Goal: Task Accomplishment & Management: Manage account settings

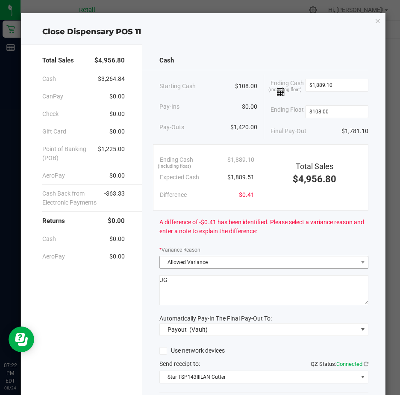
scroll to position [63, 0]
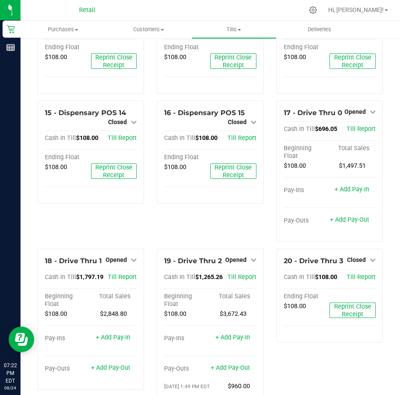
scroll to position [813, 0]
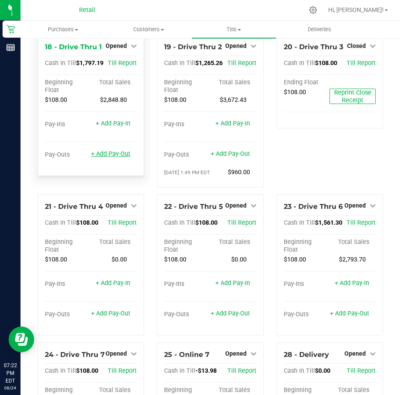
click at [106, 157] on link "+ Add Pay-Out" at bounding box center [110, 153] width 39 height 7
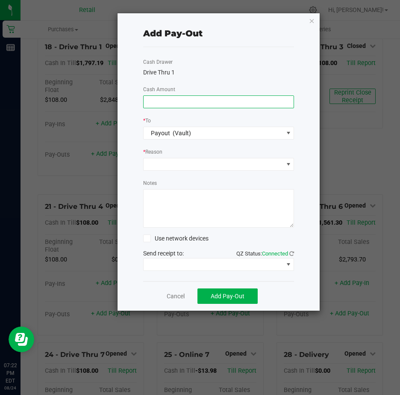
click at [169, 102] on input at bounding box center [219, 102] width 151 height 12
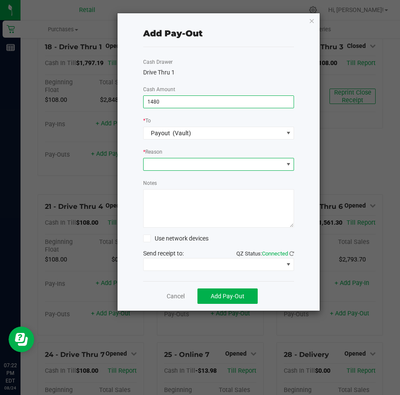
type input "$1,480.00"
click at [289, 164] on span at bounding box center [288, 164] width 7 height 7
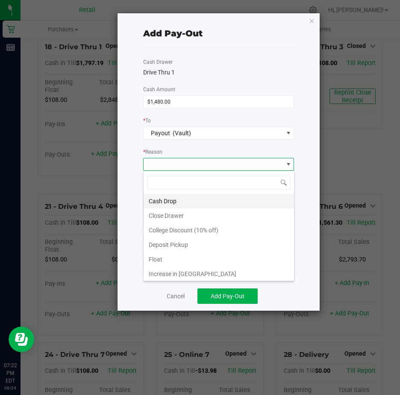
scroll to position [13, 151]
click at [188, 200] on li "Cash Drop" at bounding box center [219, 201] width 151 height 15
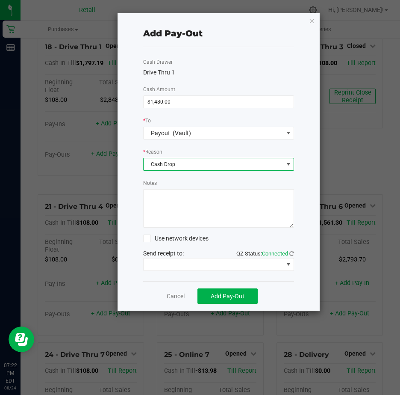
click at [174, 201] on textarea "Notes" at bounding box center [218, 208] width 151 height 39
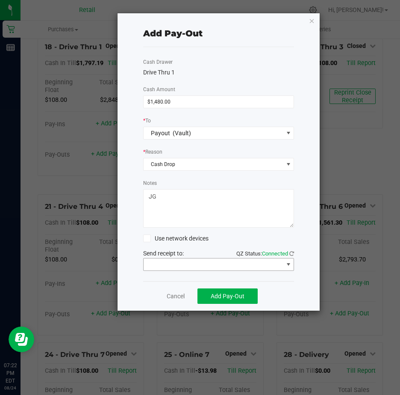
type textarea "JG"
click at [287, 263] on span at bounding box center [288, 264] width 7 height 7
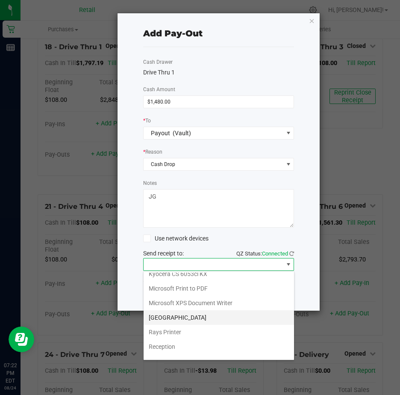
scroll to position [133, 0]
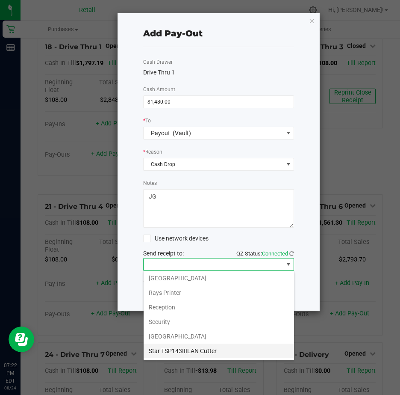
click at [216, 349] on Cutter "Star TSP143IIILAN Cutter" at bounding box center [219, 351] width 151 height 15
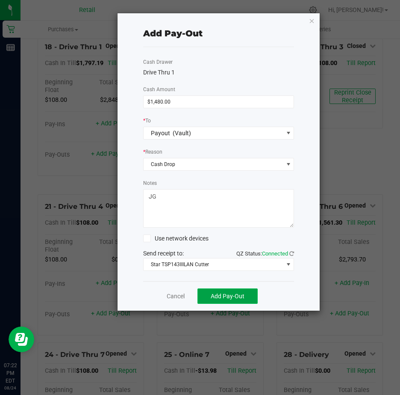
click at [236, 295] on span "Add Pay-Out" at bounding box center [228, 296] width 34 height 7
drag, startPoint x: 170, startPoint y: 294, endPoint x: 178, endPoint y: 291, distance: 9.4
click at [170, 294] on link "Dismiss" at bounding box center [173, 296] width 21 height 9
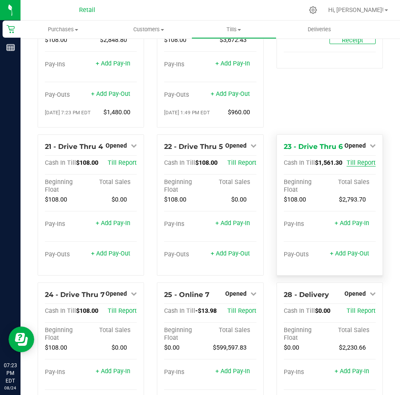
scroll to position [863, 0]
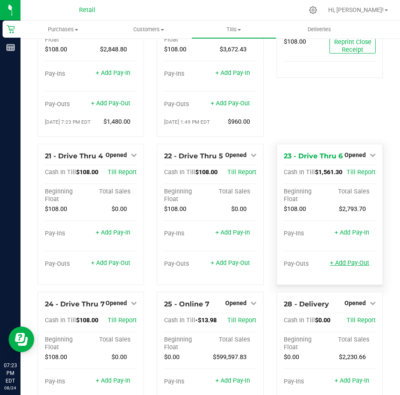
click at [338, 267] on link "+ Add Pay-Out" at bounding box center [349, 262] width 39 height 7
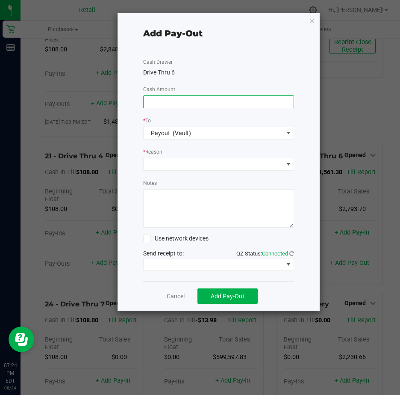
click at [163, 99] on input at bounding box center [219, 102] width 151 height 12
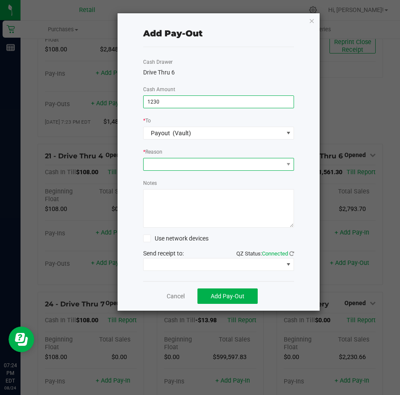
type input "$1,230.00"
click at [162, 162] on span at bounding box center [214, 164] width 140 height 12
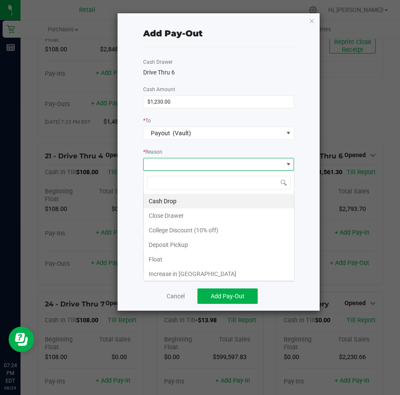
scroll to position [13, 151]
click at [172, 199] on li "Cash Drop" at bounding box center [219, 201] width 151 height 15
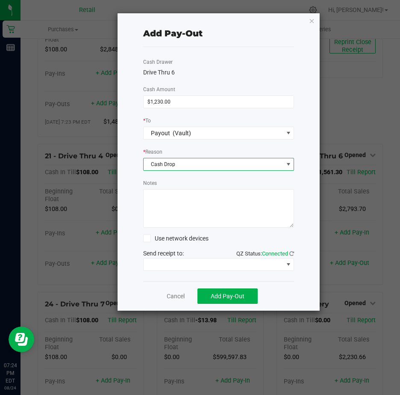
click at [169, 199] on textarea "Notes" at bounding box center [218, 208] width 151 height 39
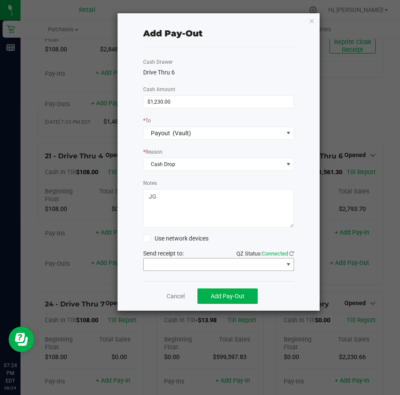
type textarea "JG"
click at [288, 263] on span at bounding box center [288, 264] width 7 height 7
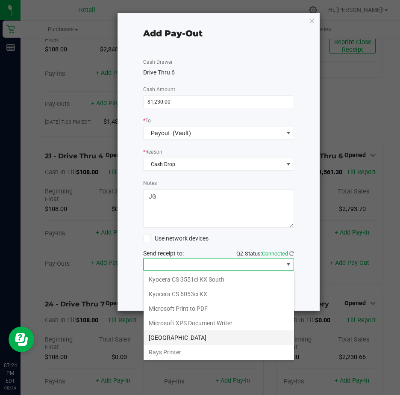
scroll to position [133, 0]
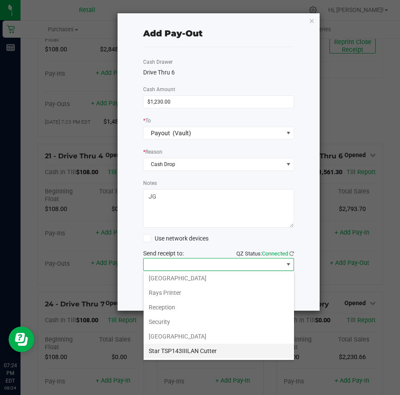
click at [237, 349] on Cutter "Star TSP143IIILAN Cutter" at bounding box center [219, 351] width 151 height 15
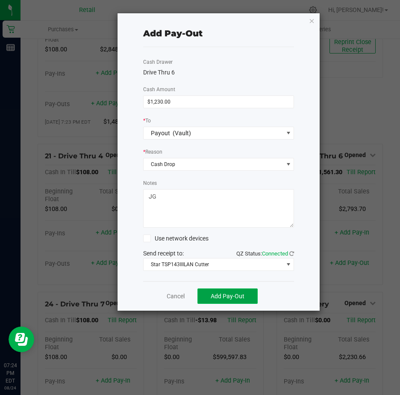
click at [222, 295] on span "Add Pay-Out" at bounding box center [228, 296] width 34 height 7
click at [170, 297] on link "Dismiss" at bounding box center [173, 296] width 21 height 9
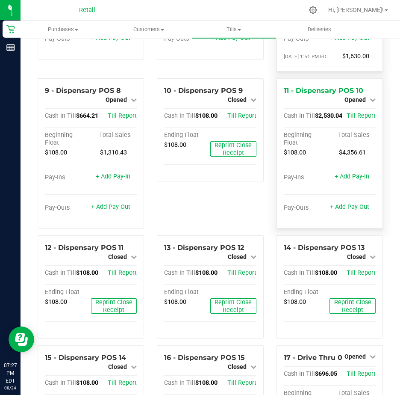
scroll to position [350, 0]
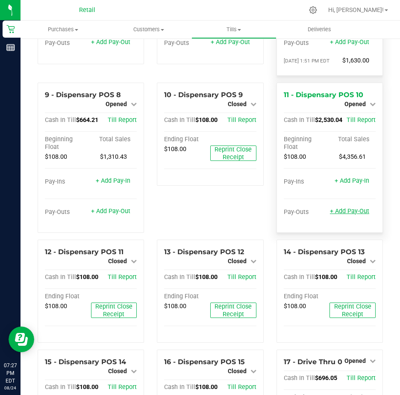
click at [342, 215] on link "+ Add Pay-Out" at bounding box center [349, 211] width 39 height 7
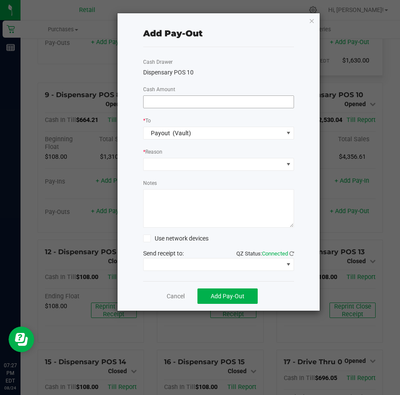
click at [161, 98] on input at bounding box center [219, 102] width 151 height 12
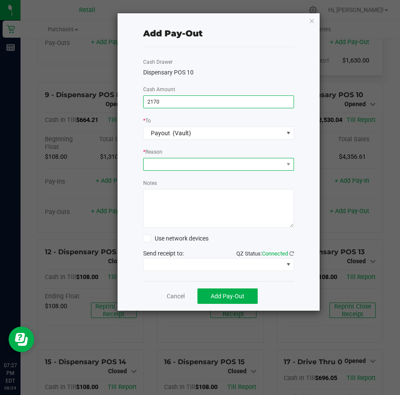
type input "$2,170.00"
click at [197, 164] on span at bounding box center [214, 164] width 140 height 12
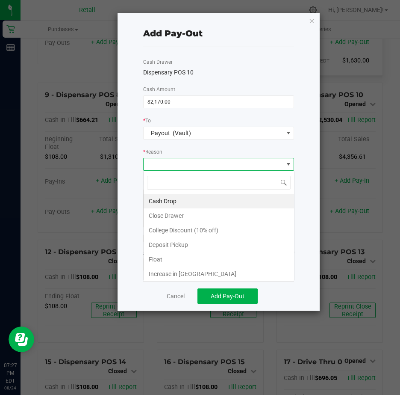
scroll to position [13, 151]
click at [169, 198] on li "Cash Drop" at bounding box center [219, 201] width 151 height 15
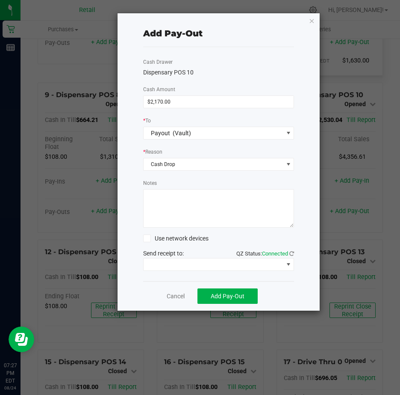
click at [167, 194] on textarea "Notes" at bounding box center [218, 208] width 151 height 39
type textarea "JG"
click at [288, 263] on span at bounding box center [288, 264] width 7 height 7
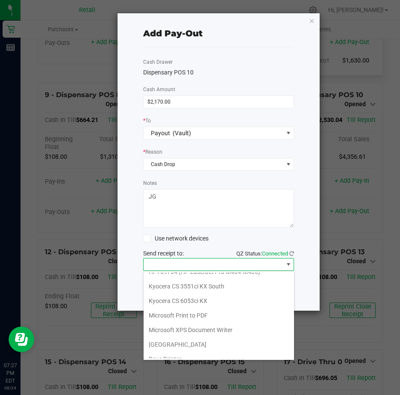
scroll to position [133, 0]
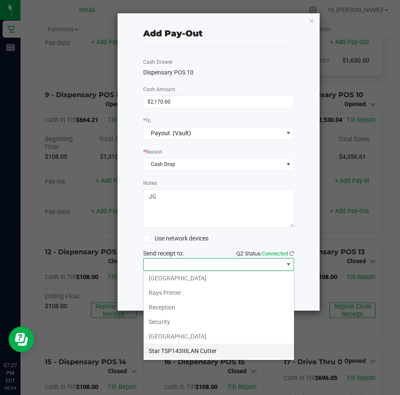
click at [211, 350] on Cutter "Star TSP143IIILAN Cutter" at bounding box center [219, 351] width 151 height 15
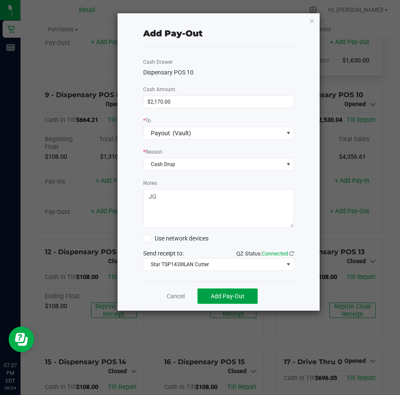
drag, startPoint x: 231, startPoint y: 297, endPoint x: 235, endPoint y: 296, distance: 4.4
click at [232, 297] on span "Add Pay-Out" at bounding box center [228, 296] width 34 height 7
drag, startPoint x: 172, startPoint y: 296, endPoint x: 174, endPoint y: 289, distance: 7.0
click at [172, 296] on link "Dismiss" at bounding box center [173, 296] width 21 height 9
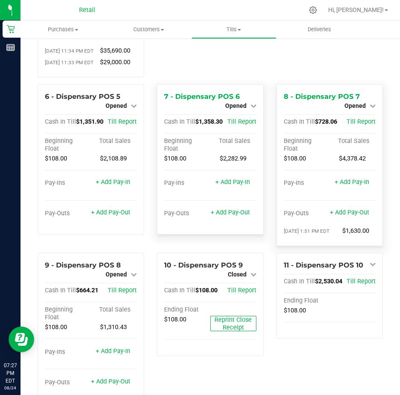
scroll to position [179, 0]
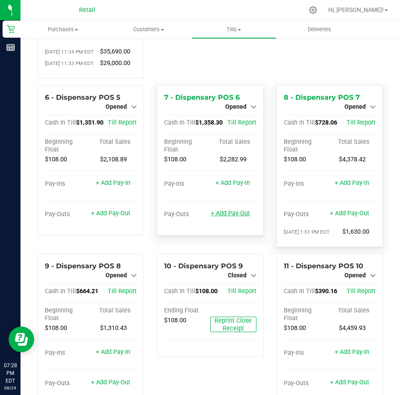
click at [225, 217] on link "+ Add Pay-Out" at bounding box center [230, 213] width 39 height 7
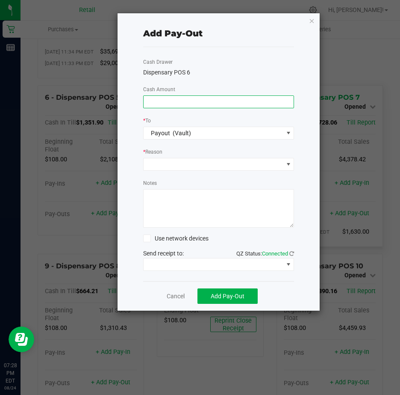
click at [186, 104] on input at bounding box center [219, 102] width 151 height 12
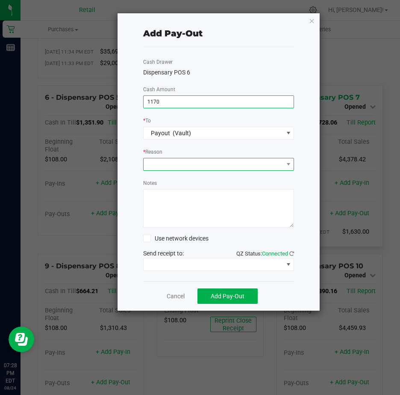
type input "$1,170.00"
click at [172, 161] on span at bounding box center [214, 164] width 140 height 12
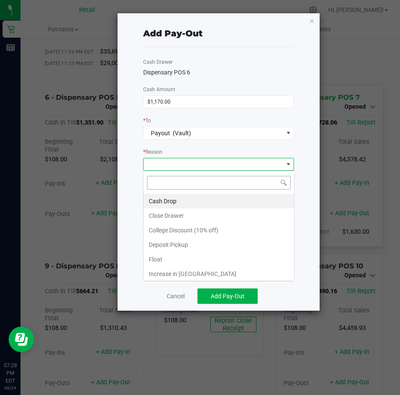
scroll to position [13, 151]
click at [167, 200] on li "Cash Drop" at bounding box center [219, 201] width 151 height 15
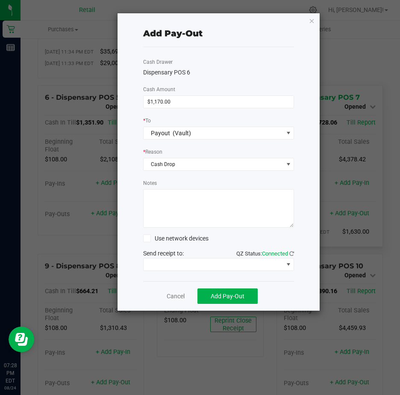
click at [166, 200] on textarea "Notes" at bounding box center [218, 208] width 151 height 39
type textarea "JG"
click at [292, 263] on span at bounding box center [288, 264] width 7 height 7
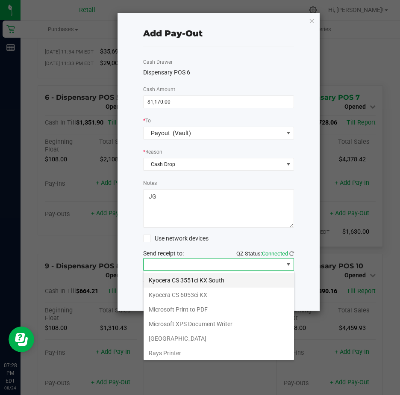
scroll to position [133, 0]
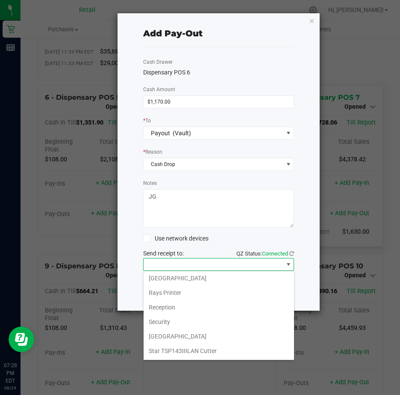
click at [233, 353] on Cutter "Star TSP143IIILAN Cutter" at bounding box center [219, 351] width 151 height 15
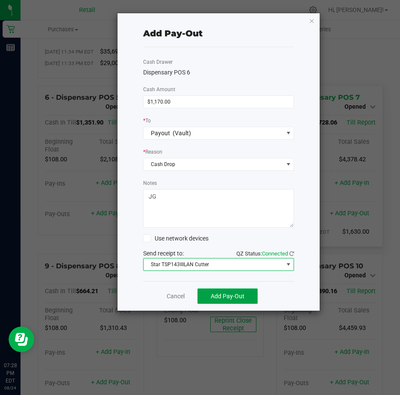
click at [230, 296] on span "Add Pay-Out" at bounding box center [228, 296] width 34 height 7
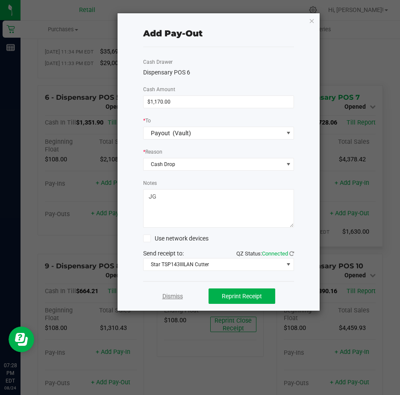
click at [175, 296] on link "Dismiss" at bounding box center [173, 296] width 21 height 9
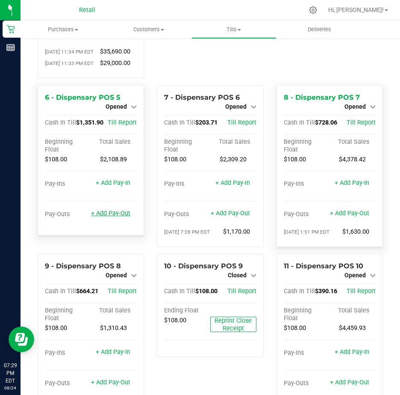
click at [104, 217] on link "+ Add Pay-Out" at bounding box center [110, 213] width 39 height 7
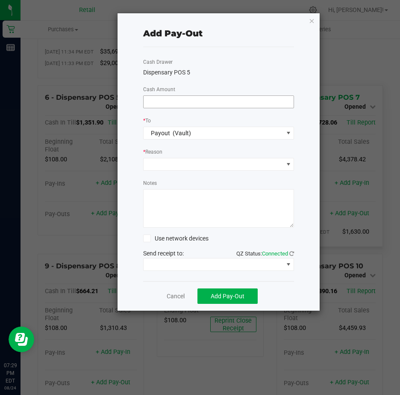
click at [174, 99] on input at bounding box center [219, 102] width 151 height 12
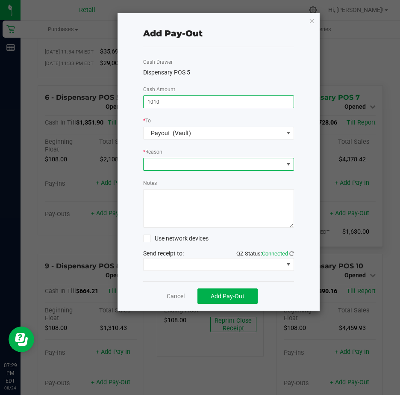
type input "$1,010.00"
click at [286, 163] on span at bounding box center [288, 164] width 7 height 7
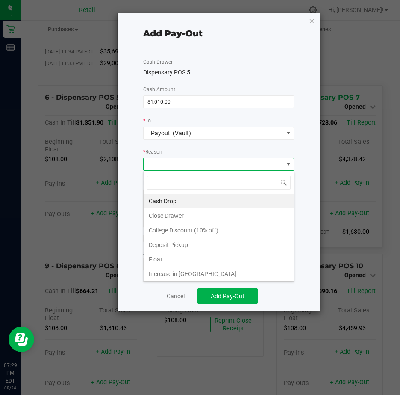
scroll to position [13, 151]
click at [186, 200] on li "Cash Drop" at bounding box center [219, 201] width 151 height 15
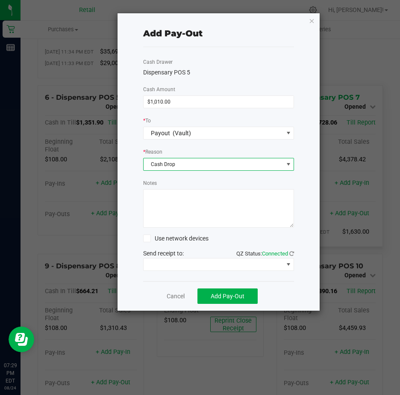
click at [169, 200] on textarea "Notes" at bounding box center [218, 208] width 151 height 39
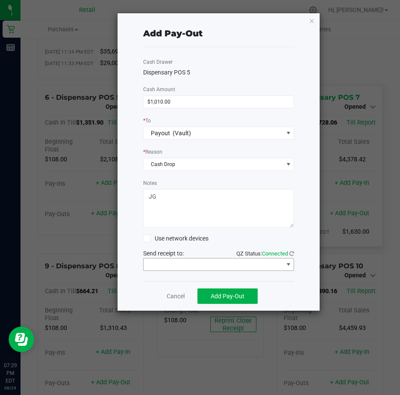
type textarea "JG"
drag, startPoint x: 289, startPoint y: 264, endPoint x: 275, endPoint y: 264, distance: 14.6
click at [289, 264] on span at bounding box center [288, 264] width 7 height 7
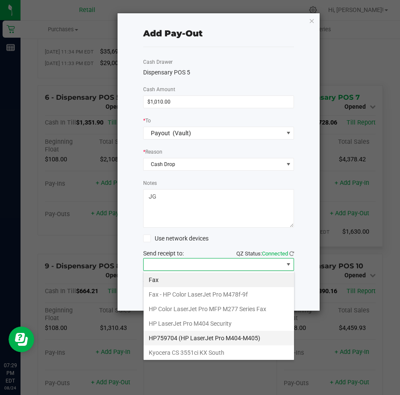
scroll to position [133, 0]
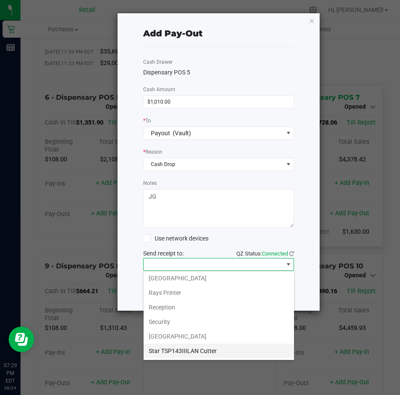
click at [227, 349] on Cutter "Star TSP143IIILAN Cutter" at bounding box center [219, 351] width 151 height 15
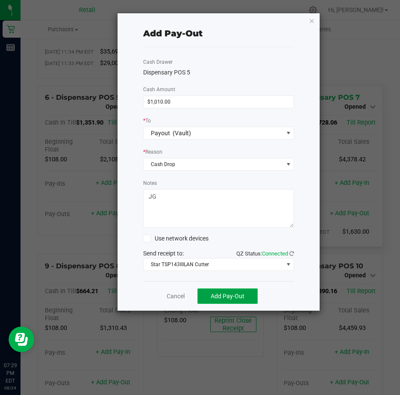
click at [234, 293] on span "Add Pay-Out" at bounding box center [228, 296] width 34 height 7
drag, startPoint x: 178, startPoint y: 296, endPoint x: 177, endPoint y: 283, distance: 13.3
click at [177, 296] on link "Dismiss" at bounding box center [173, 296] width 21 height 9
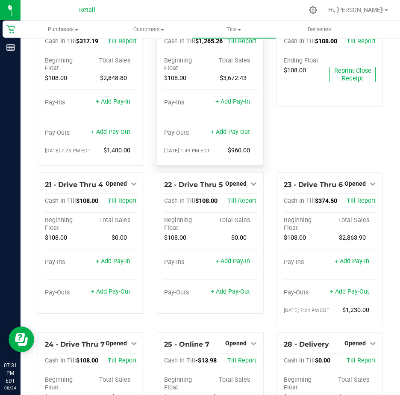
scroll to position [770, 0]
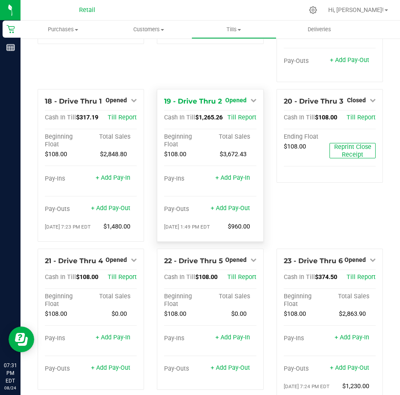
click at [251, 103] on icon at bounding box center [254, 100] width 6 height 6
click at [241, 121] on link "Close Till" at bounding box center [236, 117] width 23 height 7
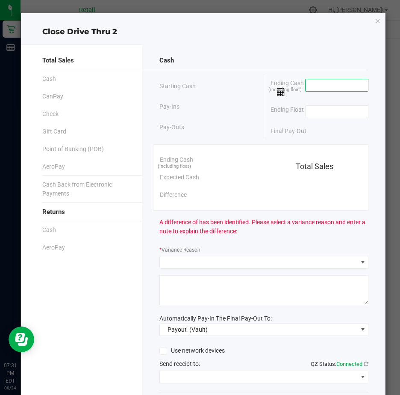
click at [314, 83] on input at bounding box center [337, 85] width 63 height 12
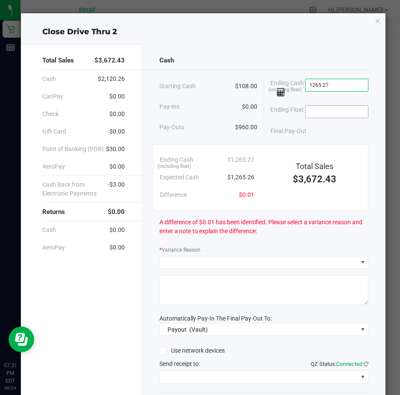
type input "$1,265.27"
click at [316, 112] on input at bounding box center [337, 112] width 63 height 12
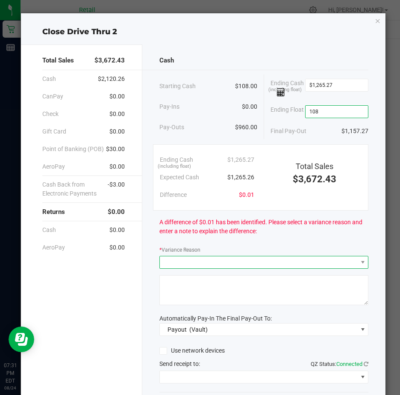
type input "$108.00"
click at [169, 267] on span at bounding box center [259, 262] width 198 height 12
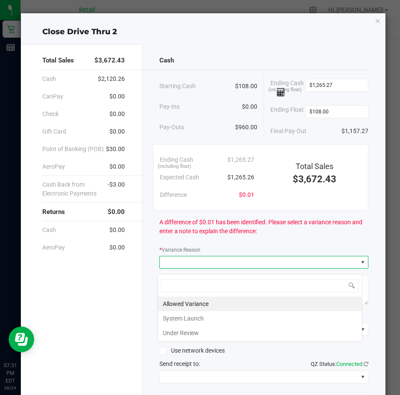
scroll to position [13, 206]
click at [187, 302] on li "Allowed Variance" at bounding box center [260, 304] width 205 height 15
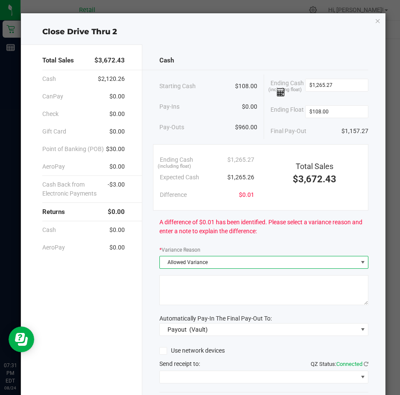
click at [177, 293] on textarea at bounding box center [264, 290] width 209 height 30
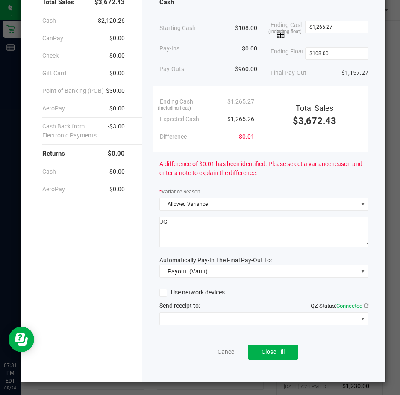
scroll to position [63, 0]
type textarea "JG"
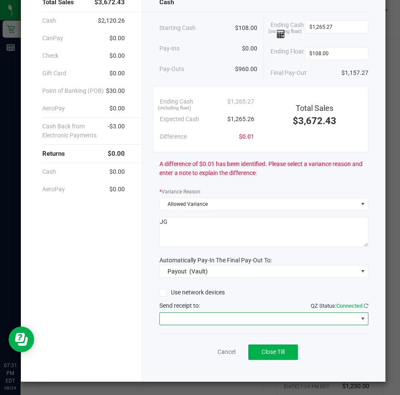
click at [360, 319] on span at bounding box center [363, 318] width 7 height 7
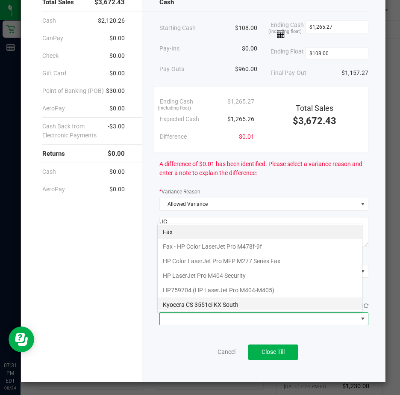
scroll to position [133, 0]
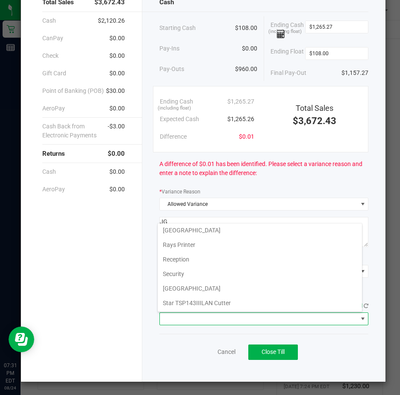
click at [236, 302] on Cutter "Star TSP143IIILAN Cutter" at bounding box center [260, 303] width 205 height 15
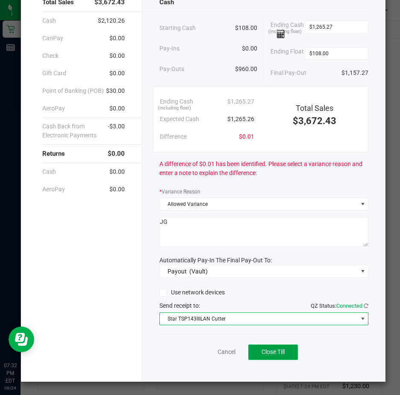
click at [276, 352] on span "Close Till" at bounding box center [273, 351] width 23 height 7
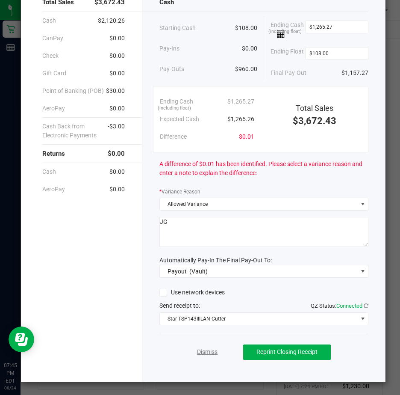
click at [201, 353] on link "Dismiss" at bounding box center [207, 351] width 21 height 9
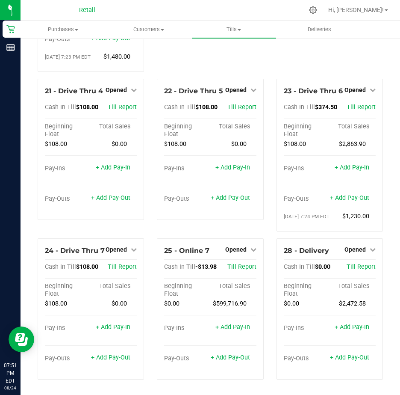
scroll to position [984, 0]
click at [370, 93] on icon at bounding box center [373, 90] width 6 height 6
click at [357, 111] on link "Close Till" at bounding box center [356, 107] width 23 height 7
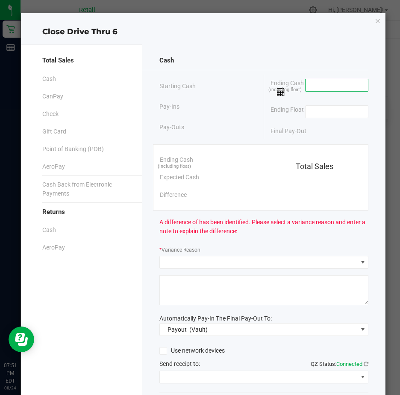
click at [309, 83] on input at bounding box center [337, 85] width 63 height 12
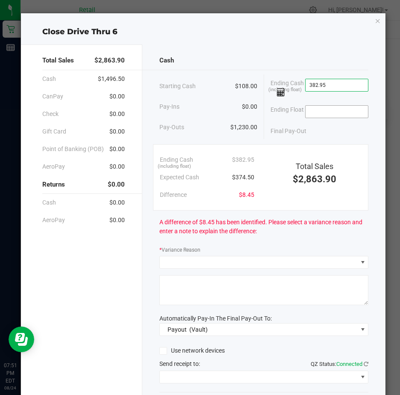
type input "$382.95"
click at [322, 112] on input at bounding box center [337, 112] width 63 height 12
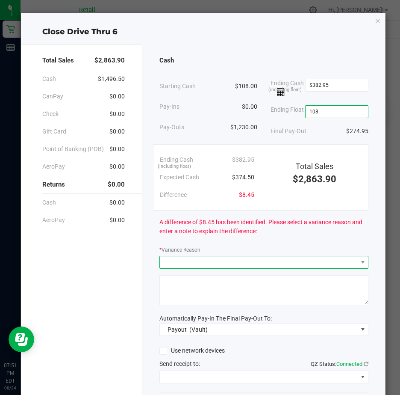
type input "$108.00"
click at [169, 267] on span at bounding box center [259, 262] width 198 height 12
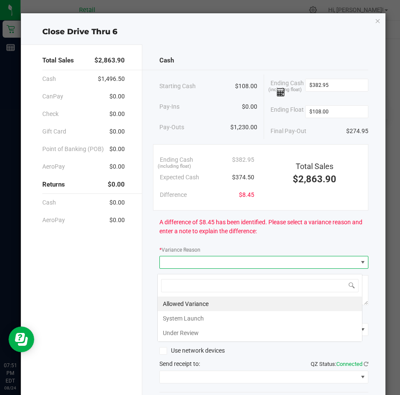
scroll to position [13, 206]
click at [181, 302] on li "Allowed Variance" at bounding box center [260, 304] width 205 height 15
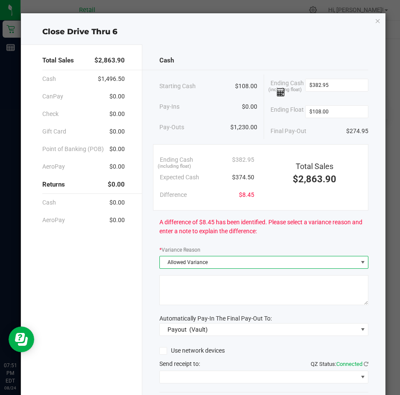
scroll to position [63, 0]
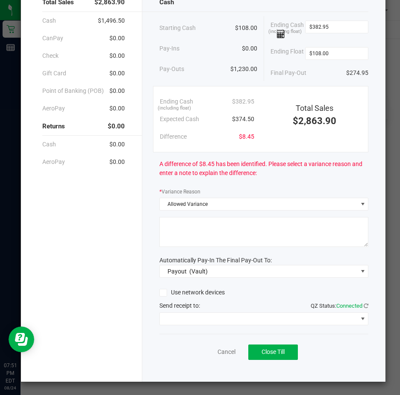
click at [170, 225] on textarea at bounding box center [264, 232] width 209 height 30
type textarea "JG"
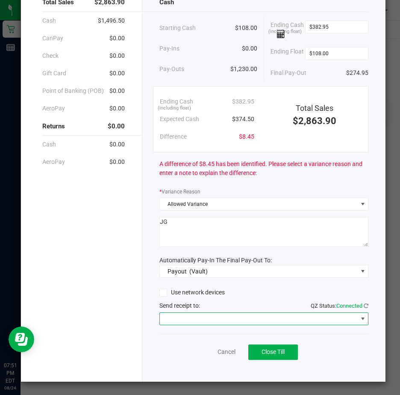
click at [360, 318] on span at bounding box center [363, 318] width 7 height 7
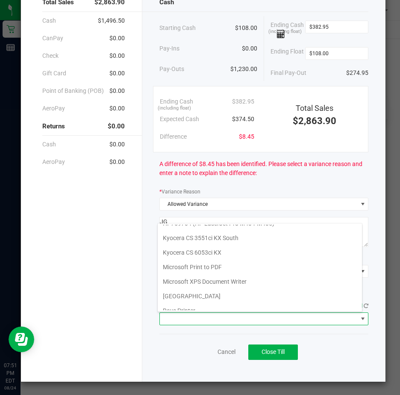
scroll to position [133, 0]
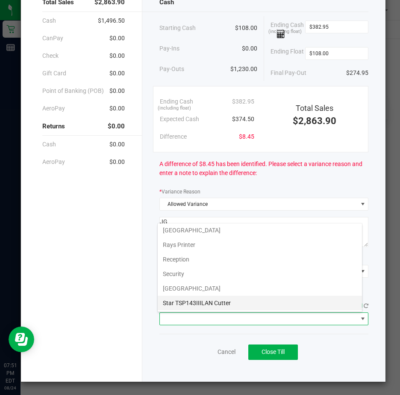
click at [224, 301] on Cutter "Star TSP143IIILAN Cutter" at bounding box center [260, 303] width 205 height 15
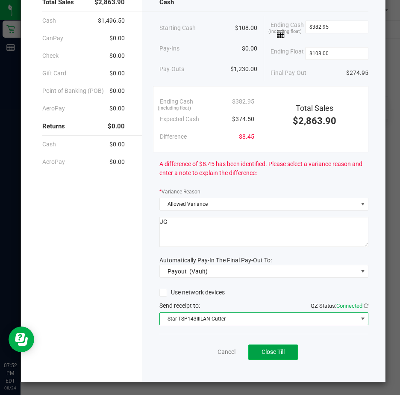
click at [271, 350] on span "Close Till" at bounding box center [273, 351] width 23 height 7
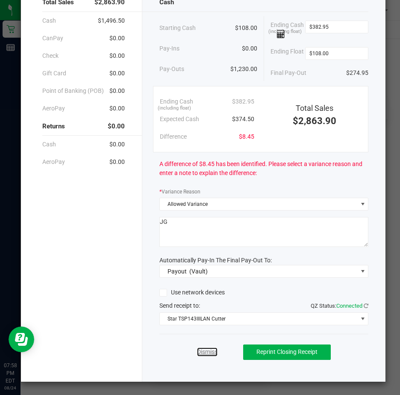
drag, startPoint x: 202, startPoint y: 353, endPoint x: 194, endPoint y: 330, distance: 24.4
click at [202, 352] on link "Dismiss" at bounding box center [207, 351] width 21 height 9
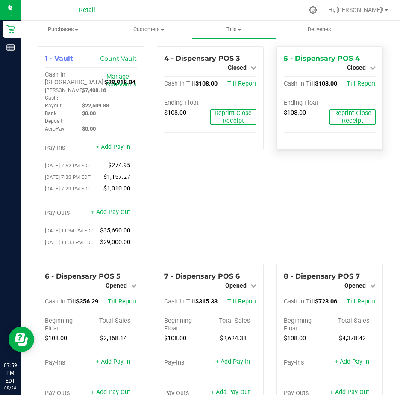
click at [370, 67] on icon at bounding box center [373, 68] width 6 height 6
drag, startPoint x: 339, startPoint y: 179, endPoint x: 335, endPoint y: 175, distance: 5.5
click at [338, 179] on div "5 - Dispensary POS 4 Closed Open Till Cash In Till $108.00 Till Report Ending F…" at bounding box center [329, 155] width 119 height 218
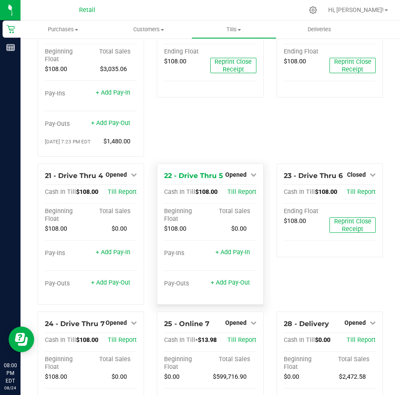
scroll to position [856, 0]
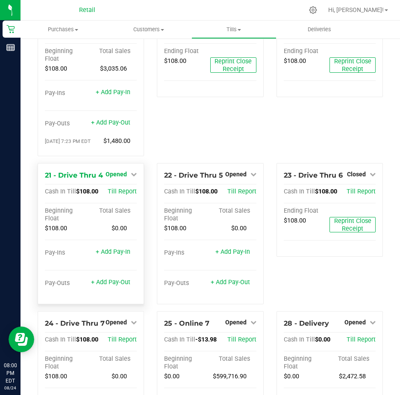
click at [131, 177] on icon at bounding box center [134, 174] width 6 height 6
click at [121, 195] on link "Close Till" at bounding box center [117, 191] width 23 height 7
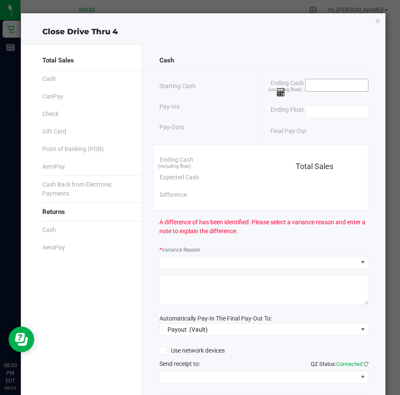
click at [316, 83] on input at bounding box center [337, 85] width 63 height 12
type input "$108.00"
click at [316, 113] on input at bounding box center [337, 112] width 63 height 12
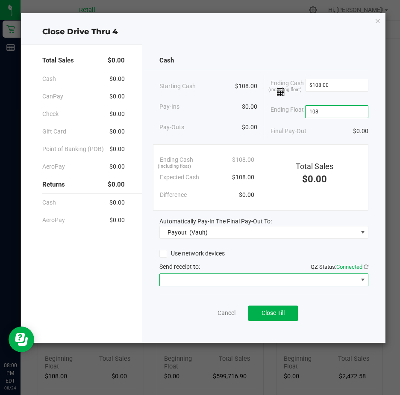
type input "$108.00"
click at [362, 280] on span at bounding box center [363, 279] width 7 height 7
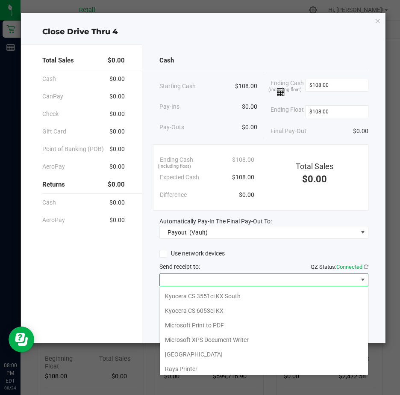
scroll to position [133, 0]
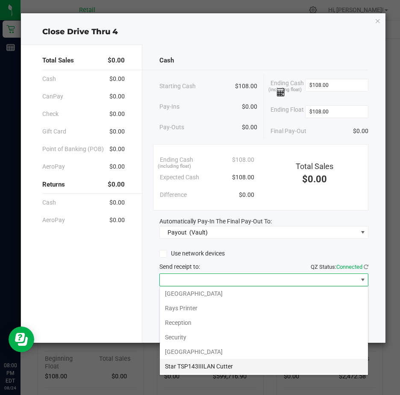
click at [243, 365] on Cutter "Star TSP143IIILAN Cutter" at bounding box center [264, 366] width 208 height 15
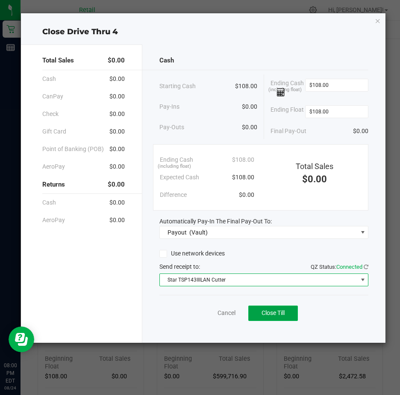
click at [276, 311] on span "Close Till" at bounding box center [273, 312] width 23 height 7
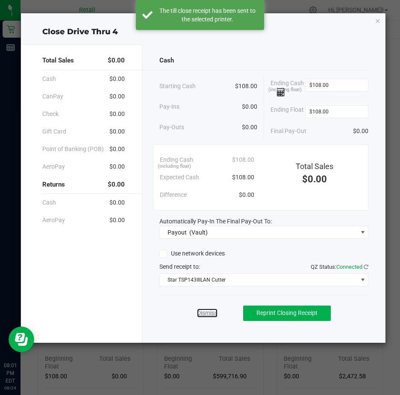
click at [208, 311] on link "Dismiss" at bounding box center [207, 312] width 21 height 9
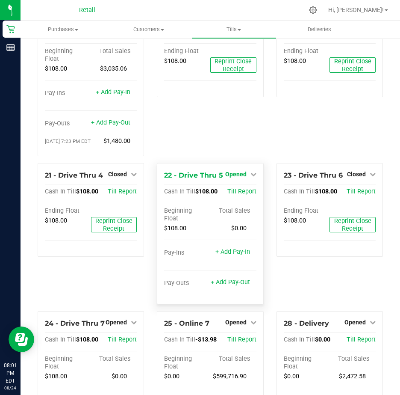
click at [251, 177] on icon at bounding box center [254, 174] width 6 height 6
click at [239, 195] on link "Close Till" at bounding box center [236, 191] width 23 height 7
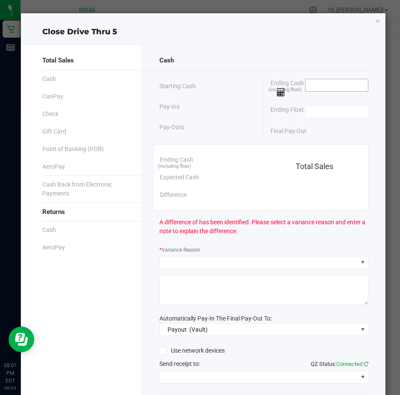
click at [328, 86] on input at bounding box center [337, 85] width 63 height 12
type input "$108.00"
click at [320, 110] on input at bounding box center [337, 112] width 63 height 12
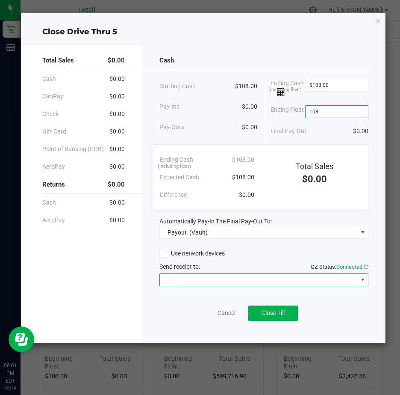
type input "$108.00"
click at [365, 279] on span at bounding box center [363, 279] width 7 height 7
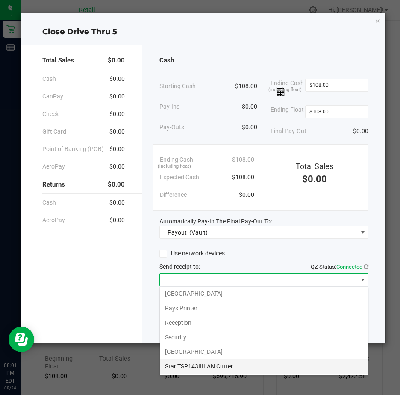
click at [249, 364] on Cutter "Star TSP143IIILAN Cutter" at bounding box center [264, 366] width 208 height 15
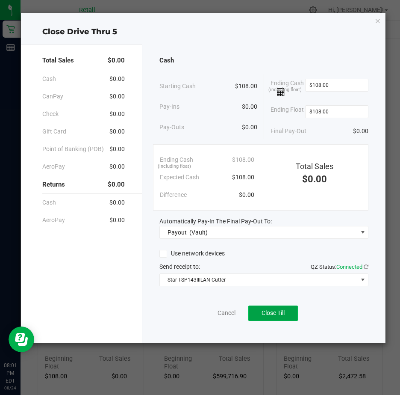
click at [280, 312] on span "Close Till" at bounding box center [273, 312] width 23 height 7
click at [200, 311] on link "Dismiss" at bounding box center [207, 312] width 21 height 9
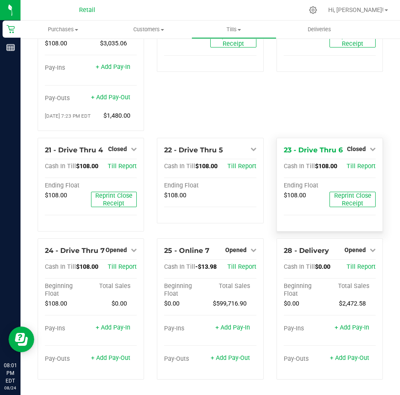
scroll to position [941, 0]
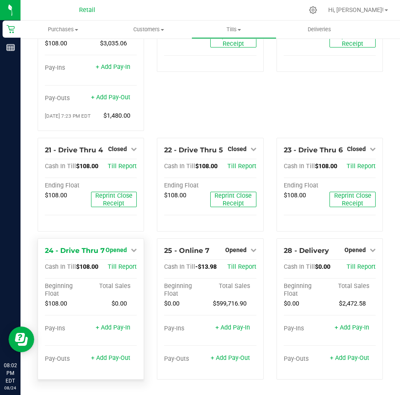
click at [133, 253] on icon at bounding box center [134, 250] width 6 height 6
click at [120, 271] on link "Close Till" at bounding box center [117, 267] width 23 height 7
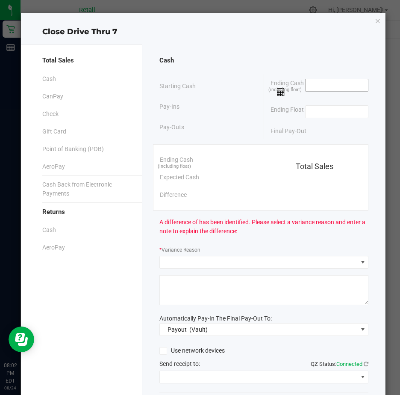
click at [311, 86] on input at bounding box center [337, 85] width 63 height 12
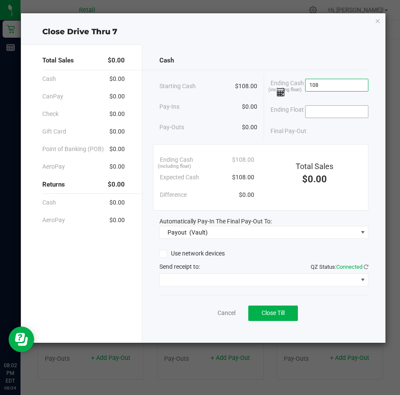
type input "$108.00"
click at [324, 114] on input at bounding box center [337, 112] width 63 height 12
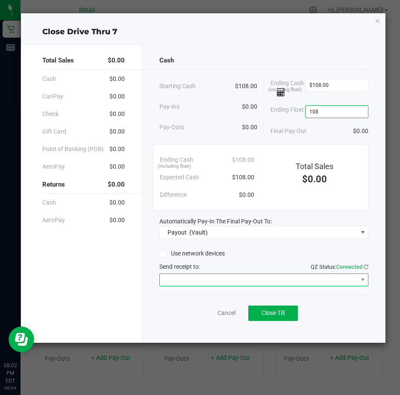
type input "$108.00"
click at [186, 279] on span at bounding box center [259, 280] width 198 height 12
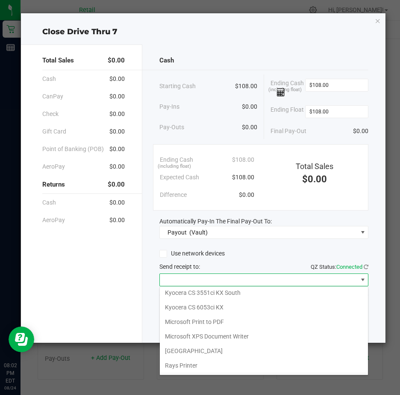
scroll to position [133, 0]
click at [254, 366] on Cutter "Star TSP143IIILAN Cutter" at bounding box center [264, 366] width 208 height 15
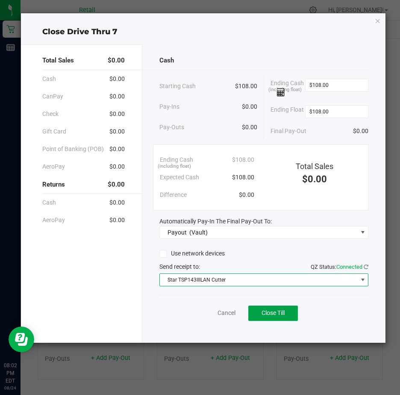
click at [270, 312] on span "Close Till" at bounding box center [273, 312] width 23 height 7
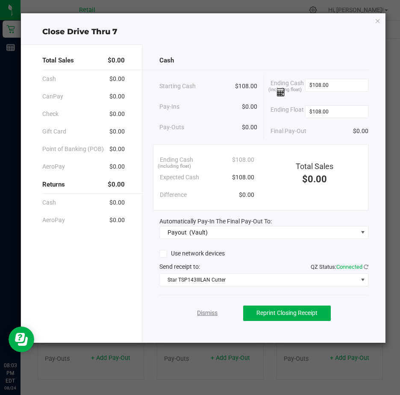
click at [207, 312] on link "Dismiss" at bounding box center [207, 312] width 21 height 9
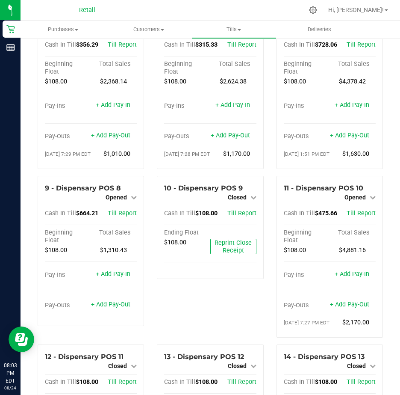
scroll to position [0, 0]
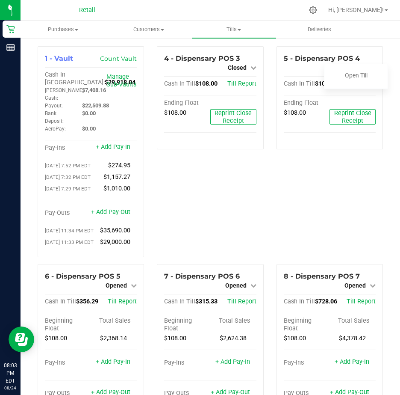
click at [286, 264] on div "5 - Dispensary POS 4 Closed Open Till Cash In Till $108.00 Till Report Ending F…" at bounding box center [329, 155] width 119 height 218
drag, startPoint x: 199, startPoint y: 261, endPoint x: 202, endPoint y: 250, distance: 11.5
click at [199, 260] on div "4 - Dispensary POS 3 Closed Open Till Cash In Till $108.00 Till Report Ending F…" at bounding box center [210, 155] width 119 height 218
